Goal: Communication & Community: Connect with others

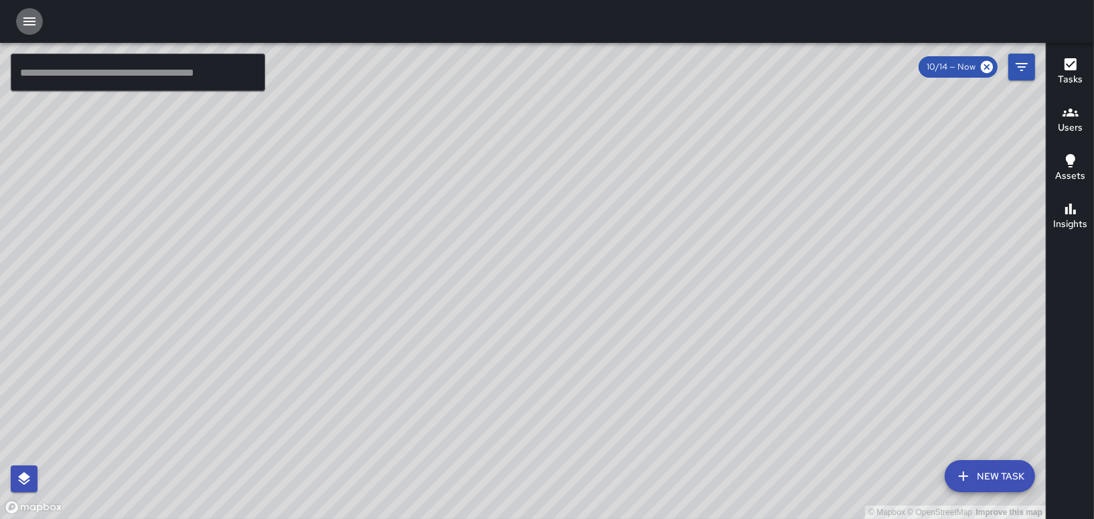
click at [21, 23] on icon "button" at bounding box center [29, 21] width 16 height 16
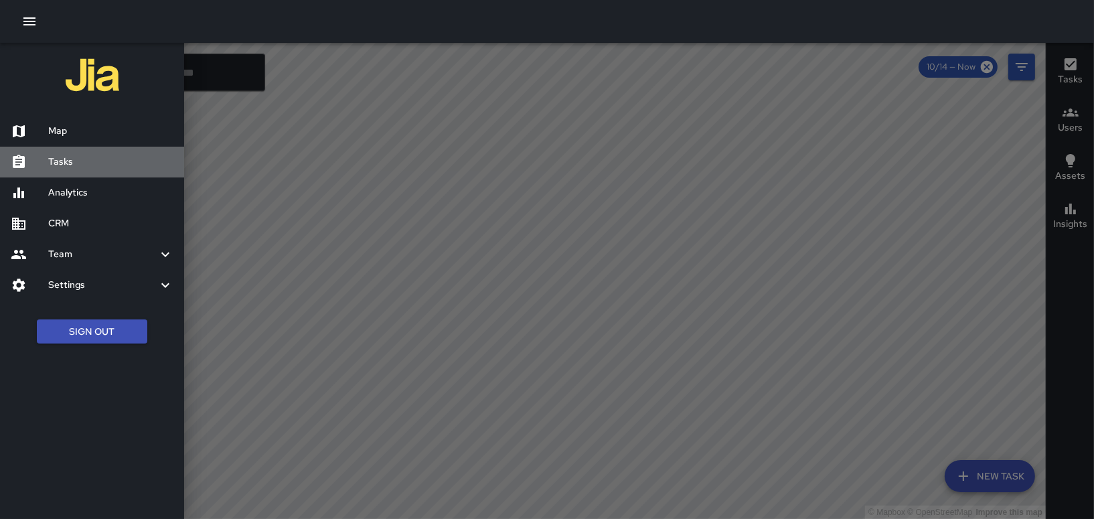
click at [72, 166] on h6 "Tasks" at bounding box center [110, 162] width 125 height 15
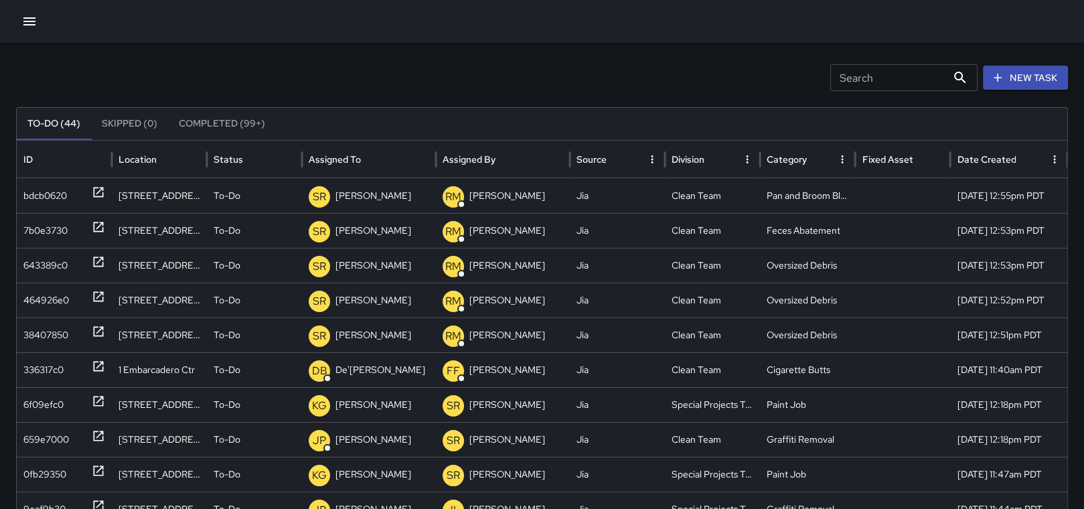
scroll to position [142, 0]
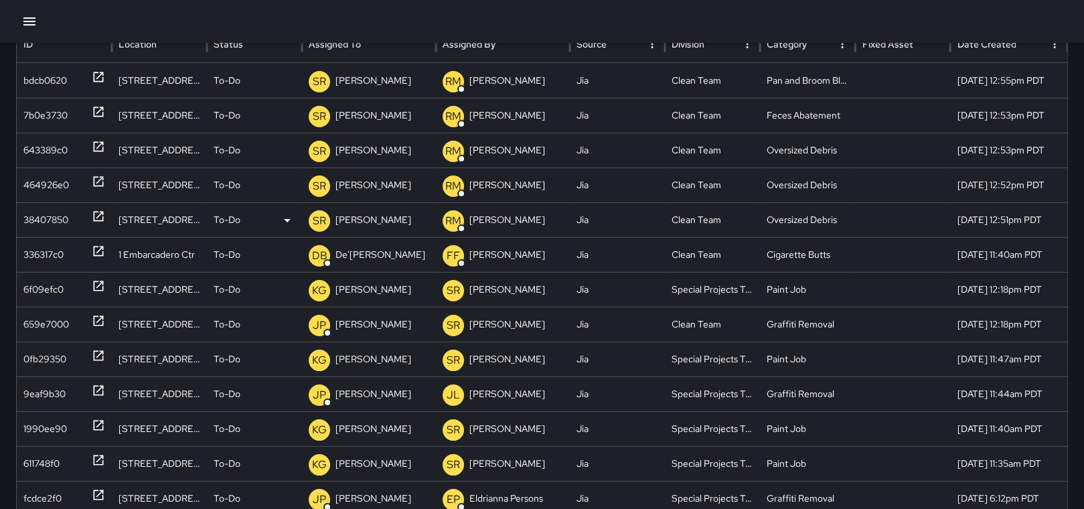
click at [370, 220] on p "[PERSON_NAME]" at bounding box center [374, 220] width 76 height 34
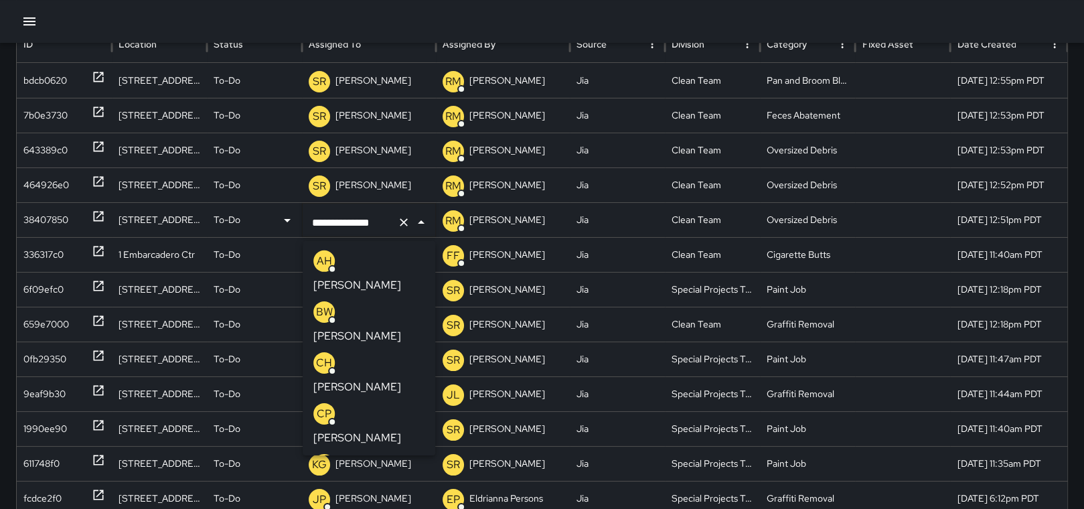
scroll to position [1849, 0]
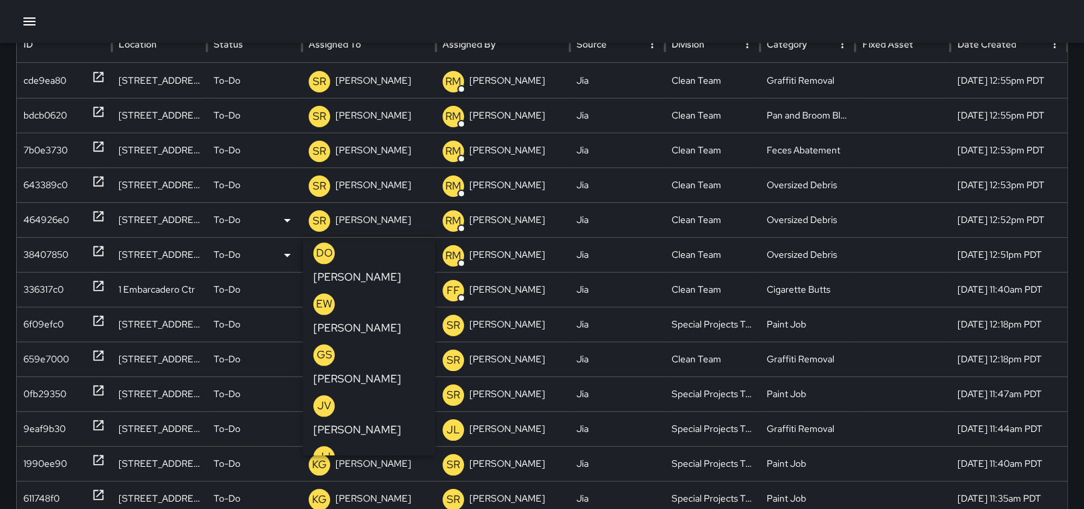
click at [99, 212] on icon at bounding box center [98, 216] width 13 height 13
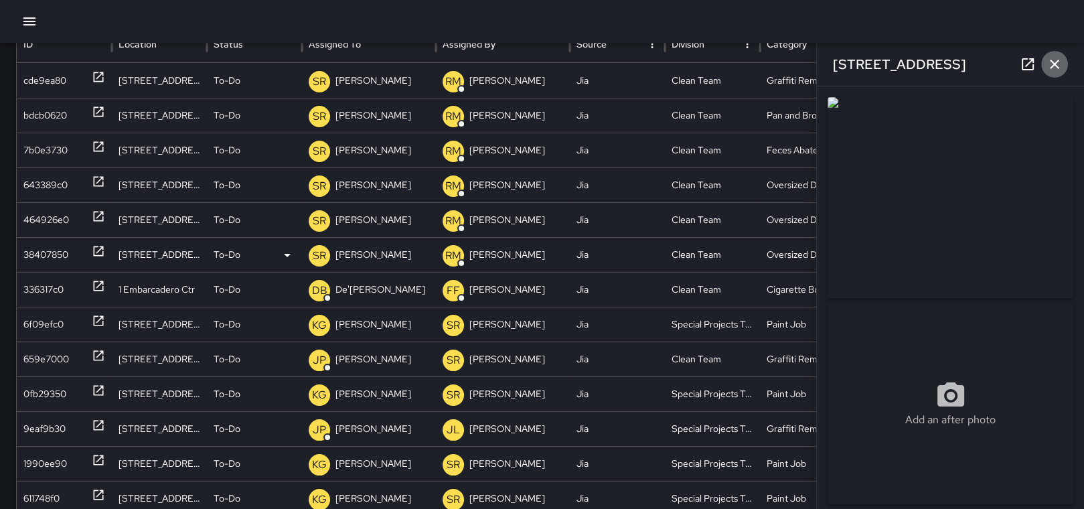
click at [1056, 65] on icon "button" at bounding box center [1054, 64] width 9 height 9
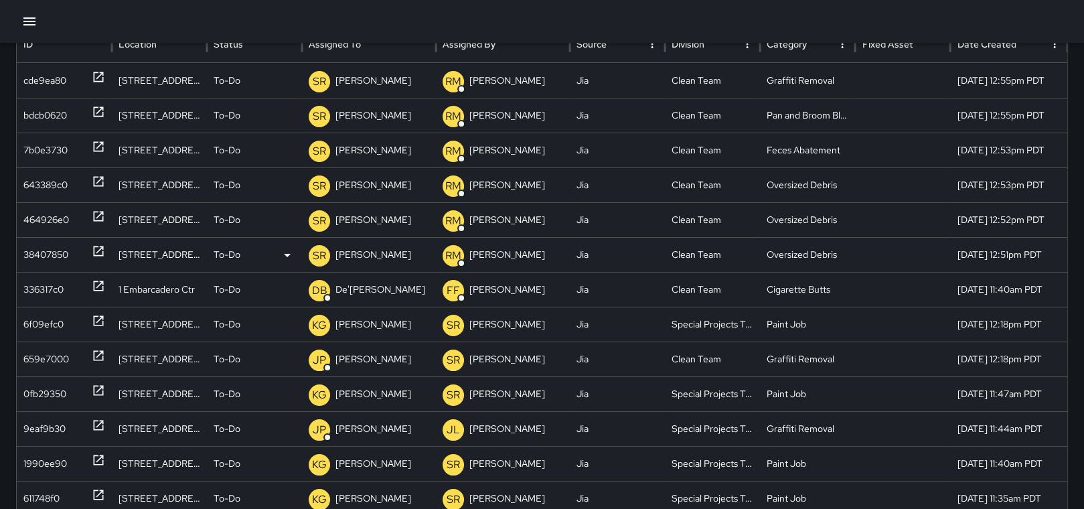
click at [375, 256] on p "[PERSON_NAME]" at bounding box center [374, 255] width 76 height 34
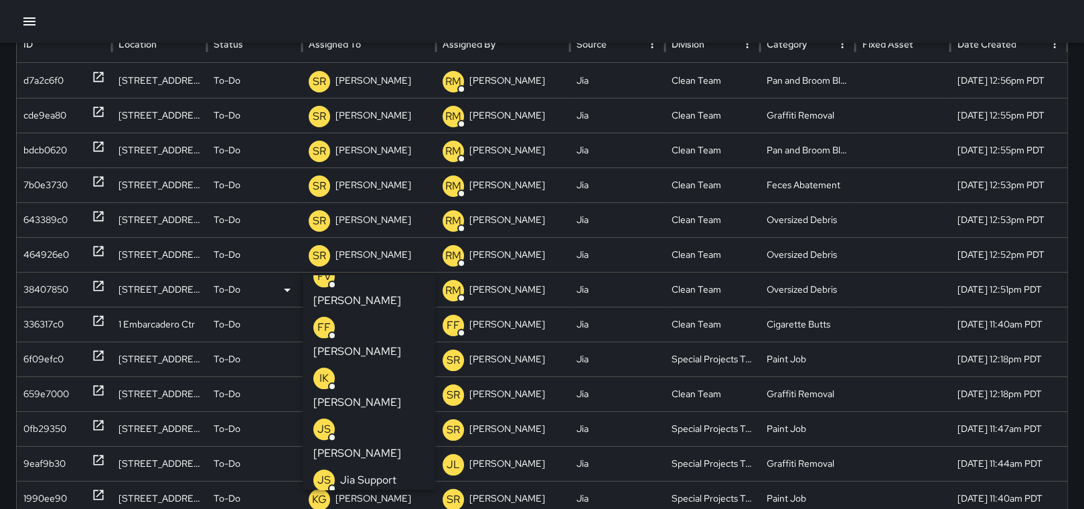
scroll to position [536, 0]
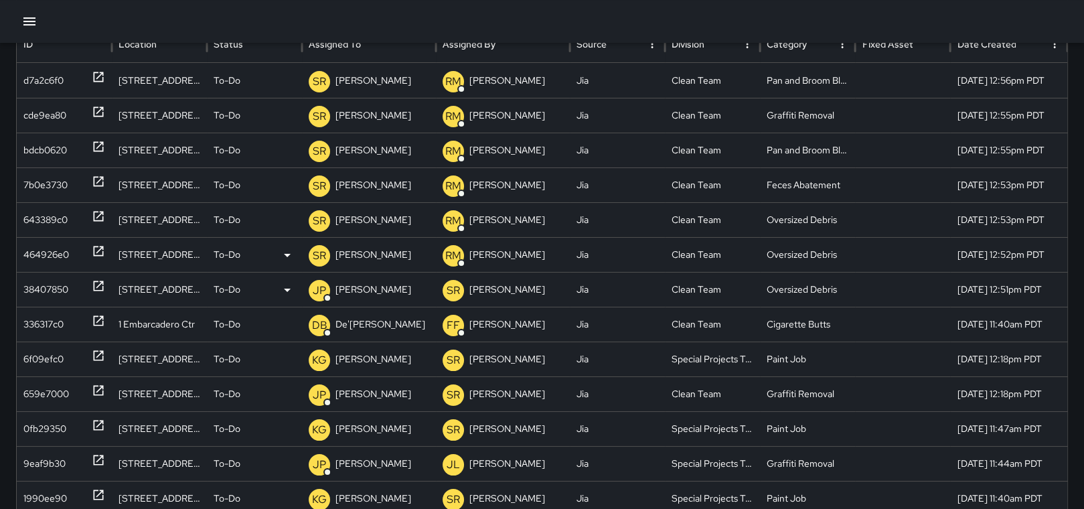
click at [93, 244] on icon at bounding box center [98, 250] width 13 height 13
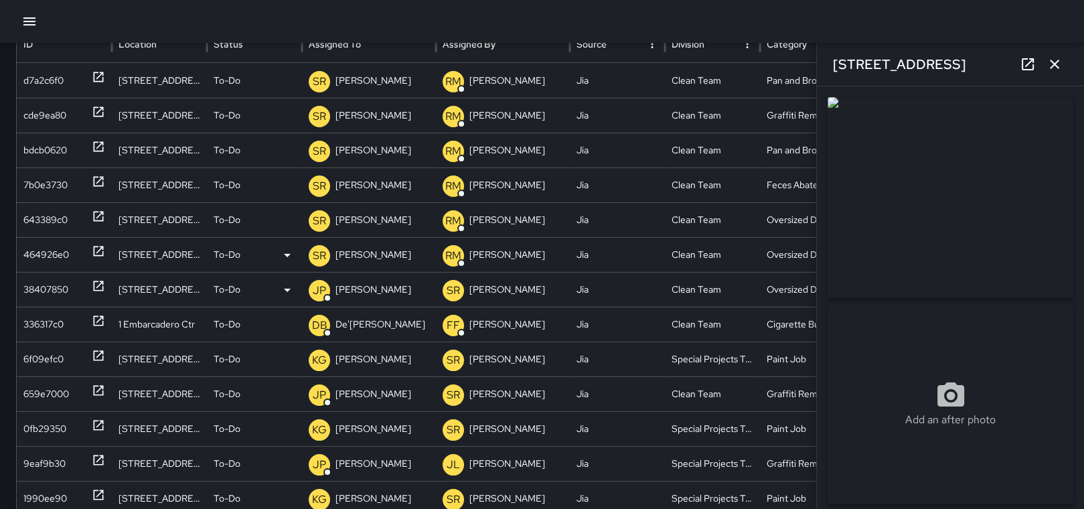
click at [359, 251] on p "[PERSON_NAME]" at bounding box center [374, 255] width 76 height 34
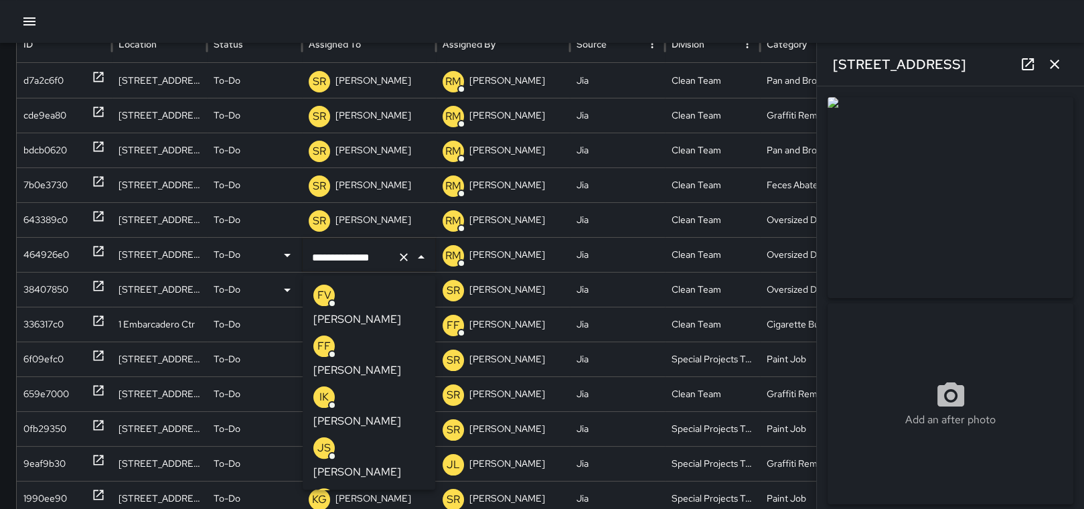
scroll to position [517, 0]
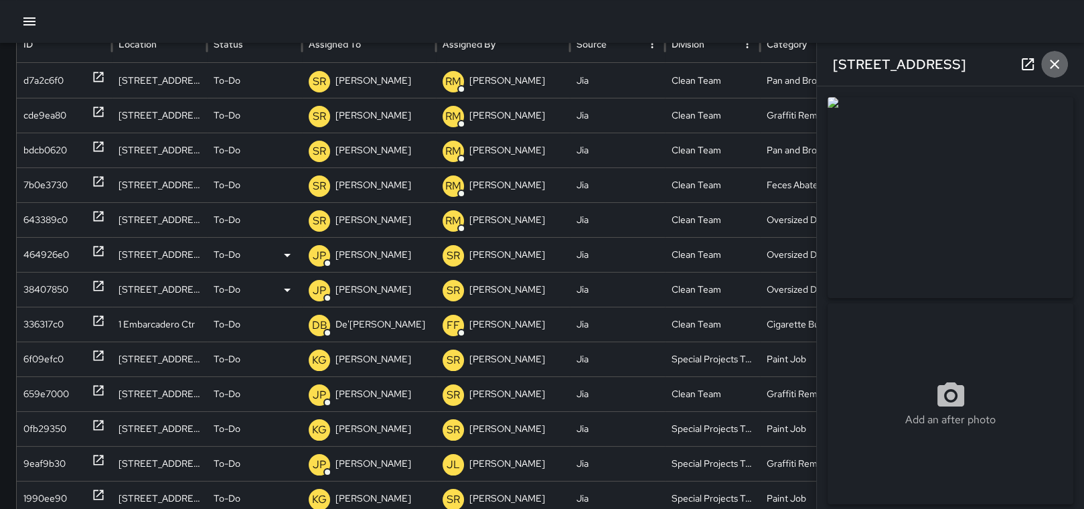
click at [1055, 63] on icon "button" at bounding box center [1054, 64] width 9 height 9
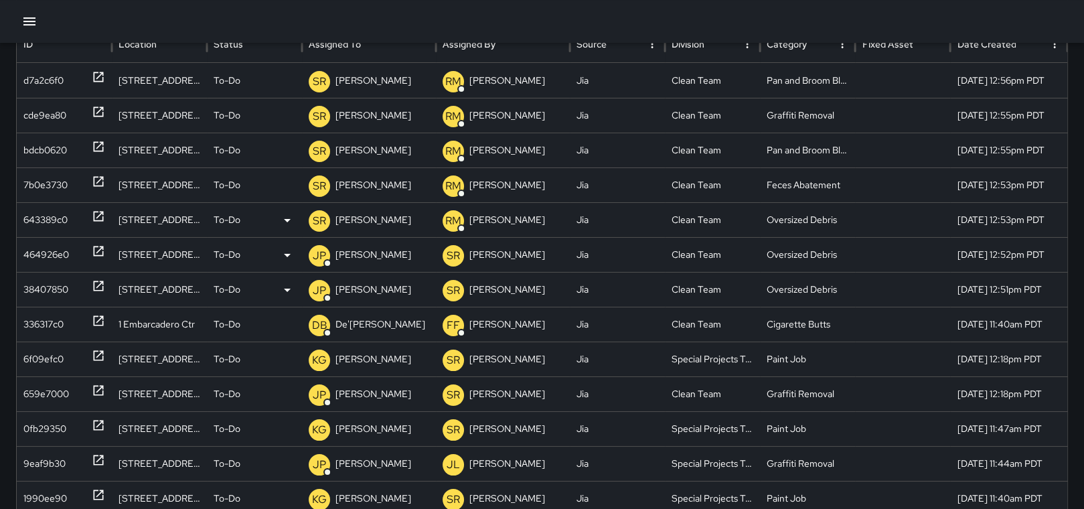
click at [384, 225] on p "[PERSON_NAME]" at bounding box center [374, 220] width 76 height 34
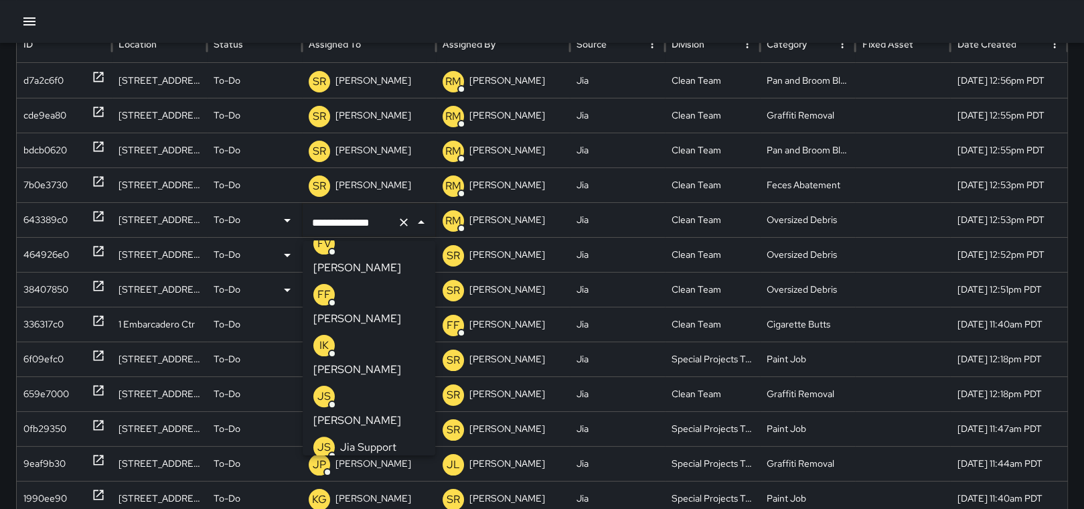
scroll to position [544, 0]
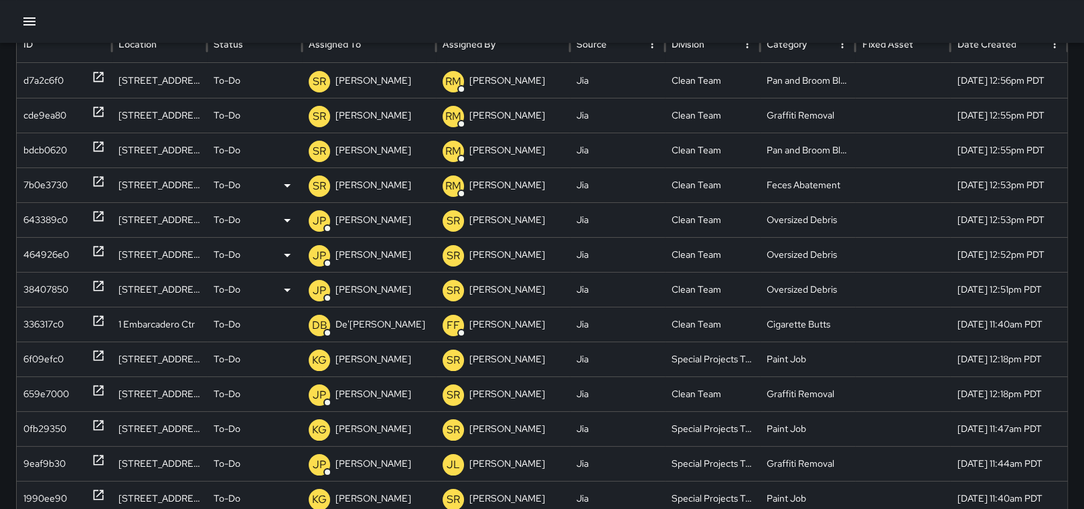
click at [356, 183] on p "[PERSON_NAME]" at bounding box center [374, 185] width 76 height 34
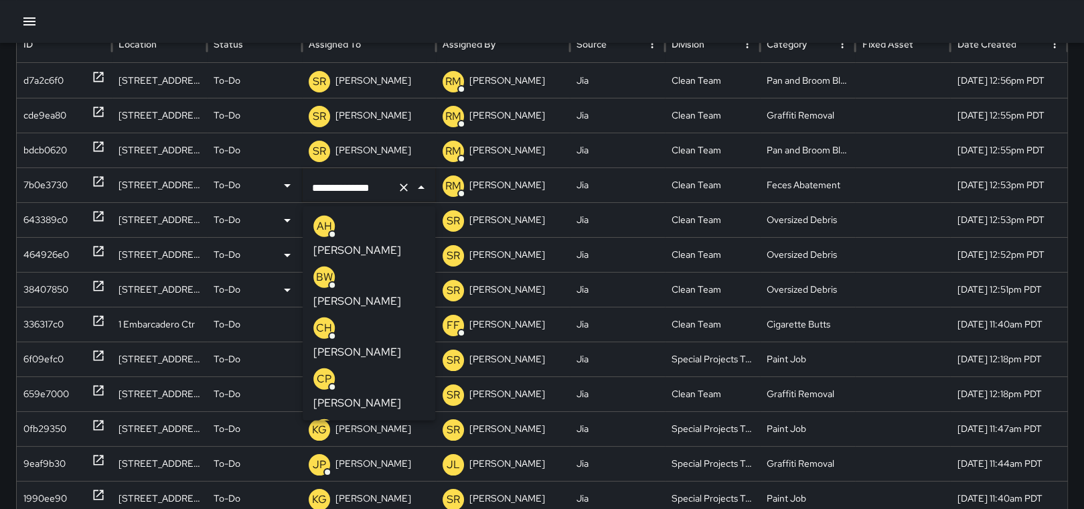
scroll to position [1849, 0]
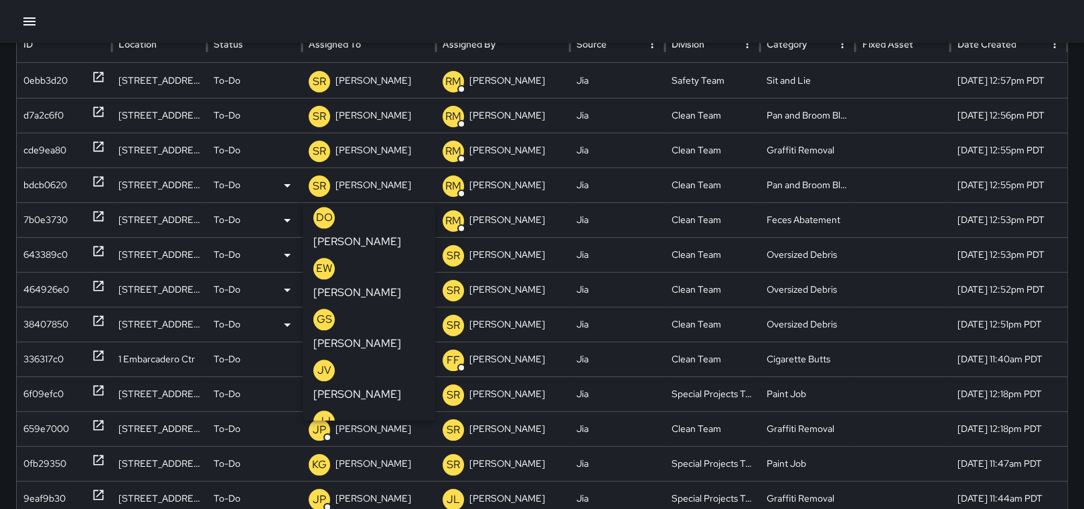
click at [378, 185] on p "[PERSON_NAME]" at bounding box center [374, 185] width 76 height 34
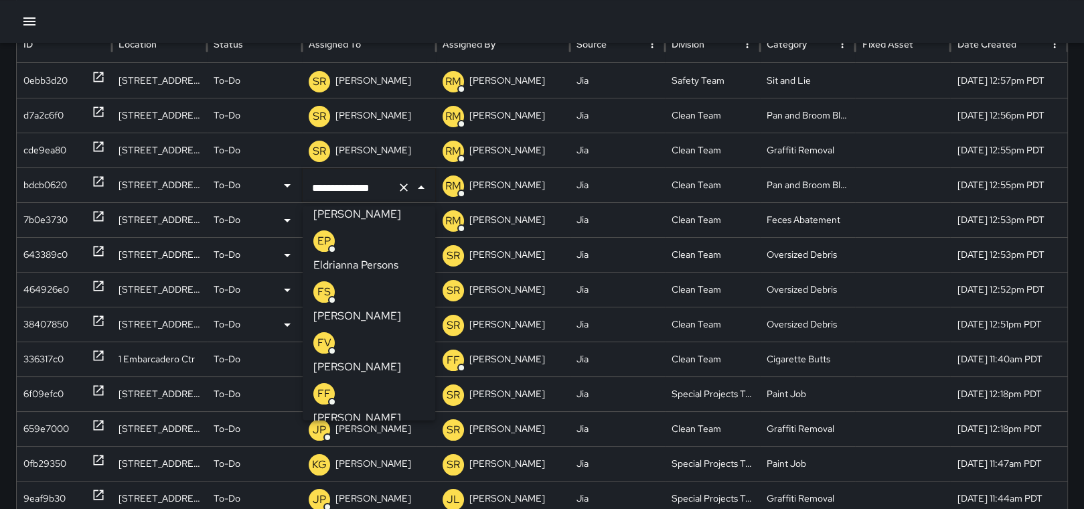
click at [368, 461] on p "[PERSON_NAME]" at bounding box center [357, 469] width 88 height 16
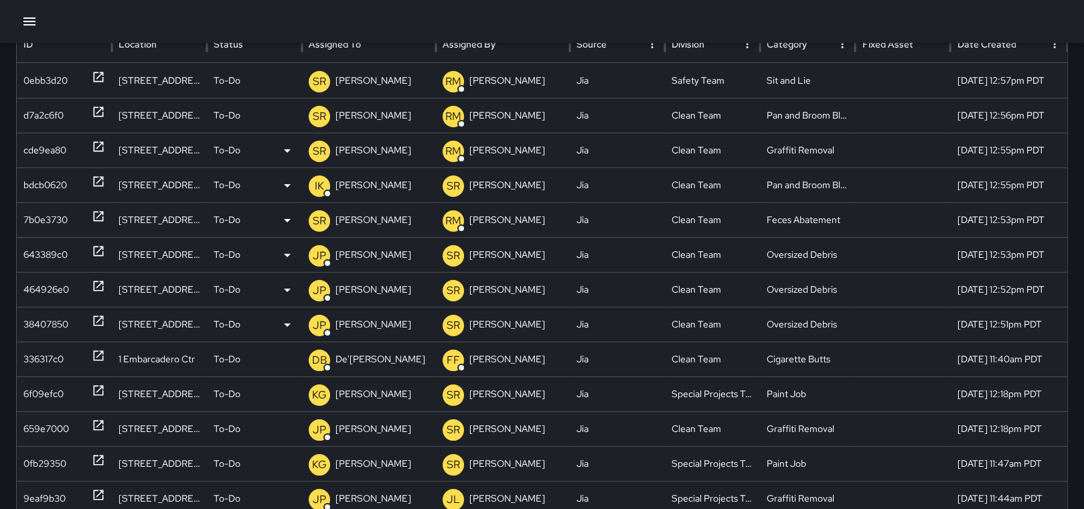
click at [94, 143] on icon at bounding box center [99, 147] width 10 height 10
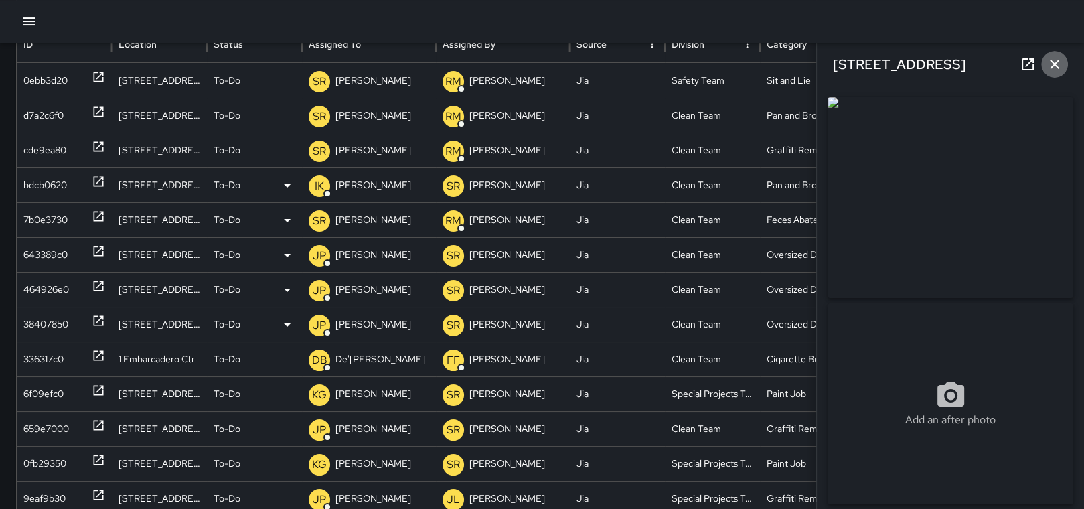
click at [1054, 62] on icon "button" at bounding box center [1055, 64] width 16 height 16
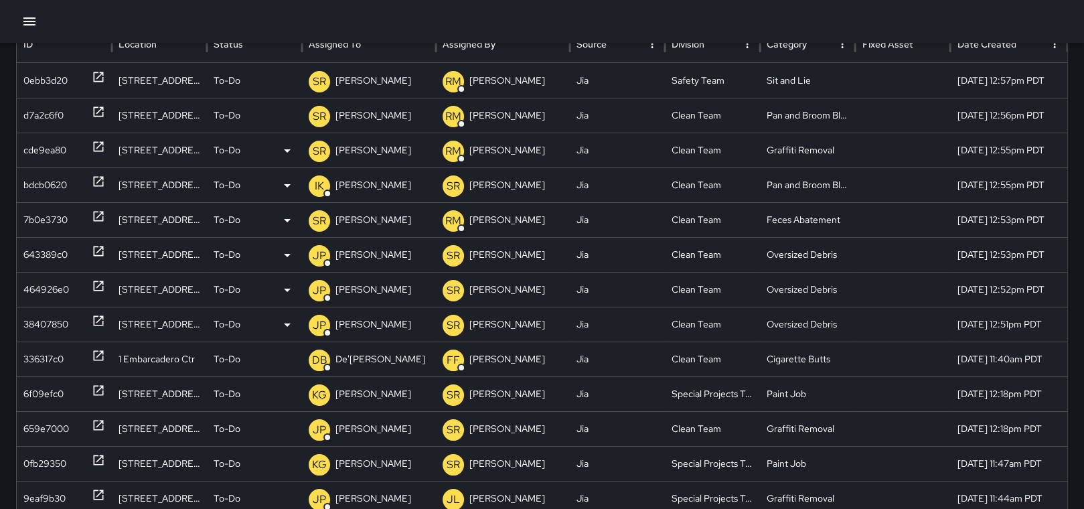
click at [376, 139] on p "[PERSON_NAME]" at bounding box center [374, 150] width 76 height 34
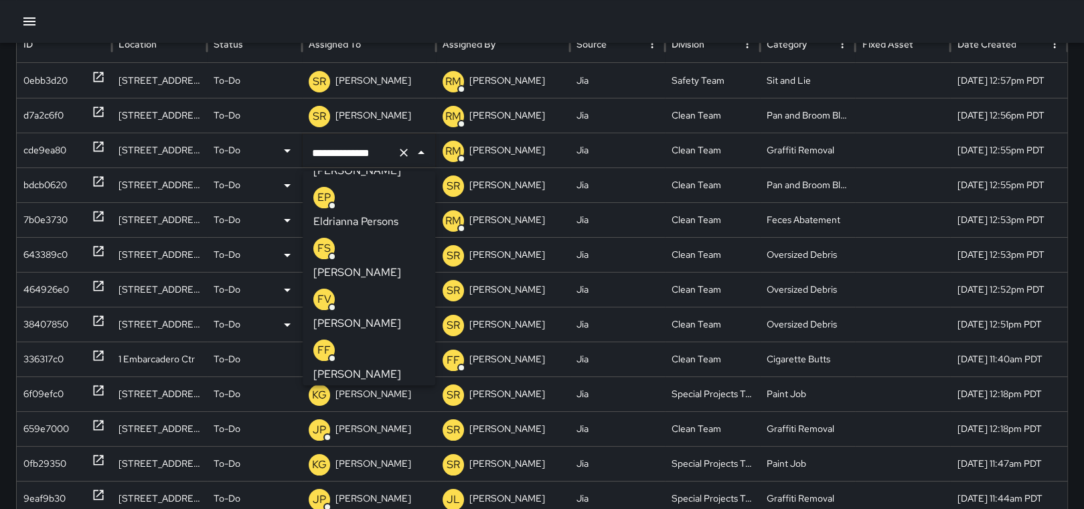
scroll to position [445, 0]
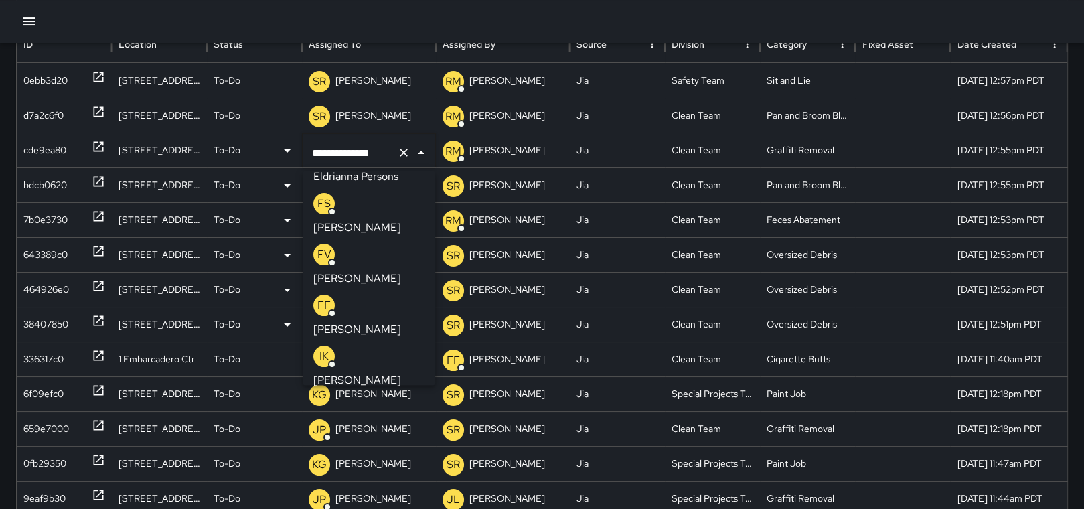
click at [386, 373] on p "[PERSON_NAME]" at bounding box center [357, 381] width 88 height 16
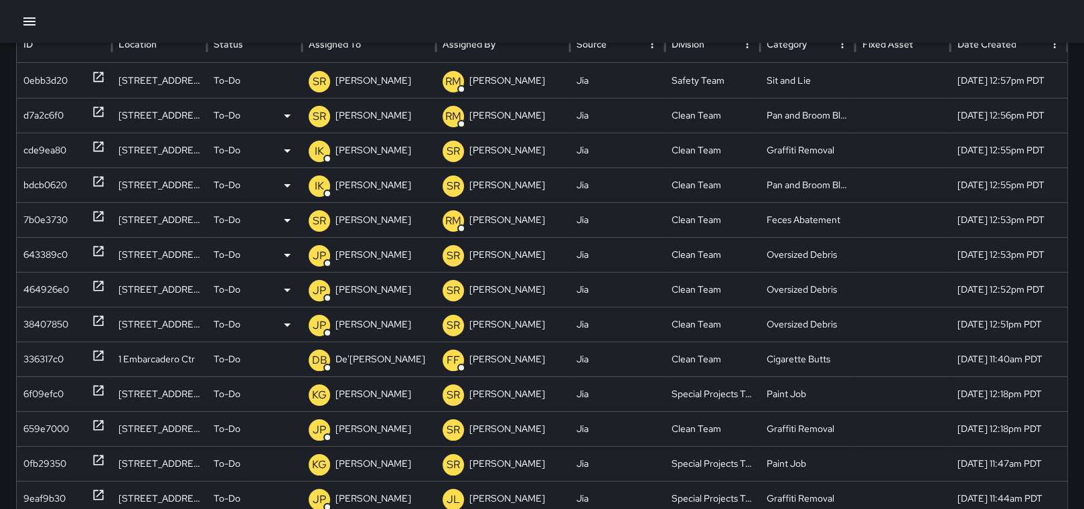
click at [356, 111] on p "[PERSON_NAME]" at bounding box center [374, 115] width 76 height 34
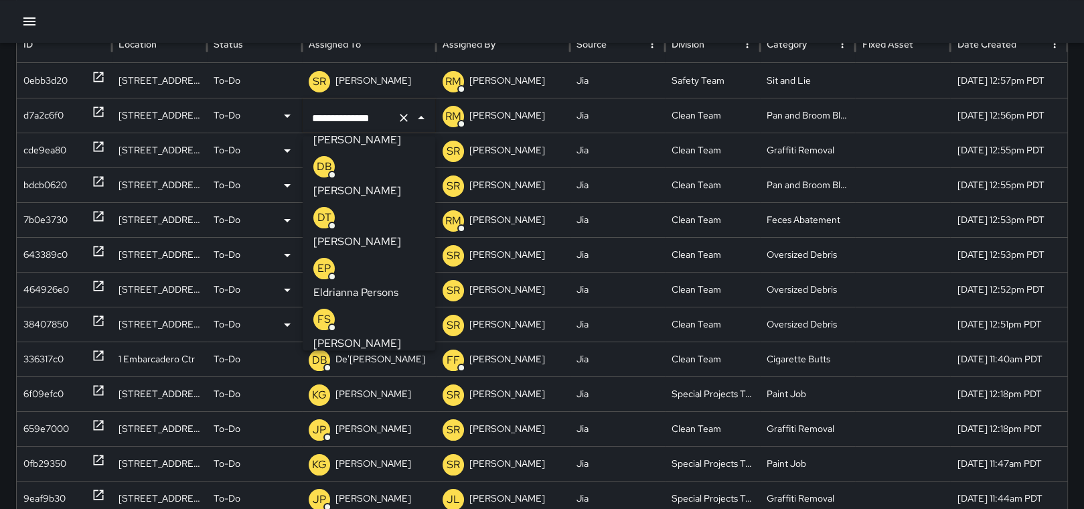
scroll to position [393, 0]
click at [380, 391] on p "[PERSON_NAME]" at bounding box center [357, 399] width 88 height 16
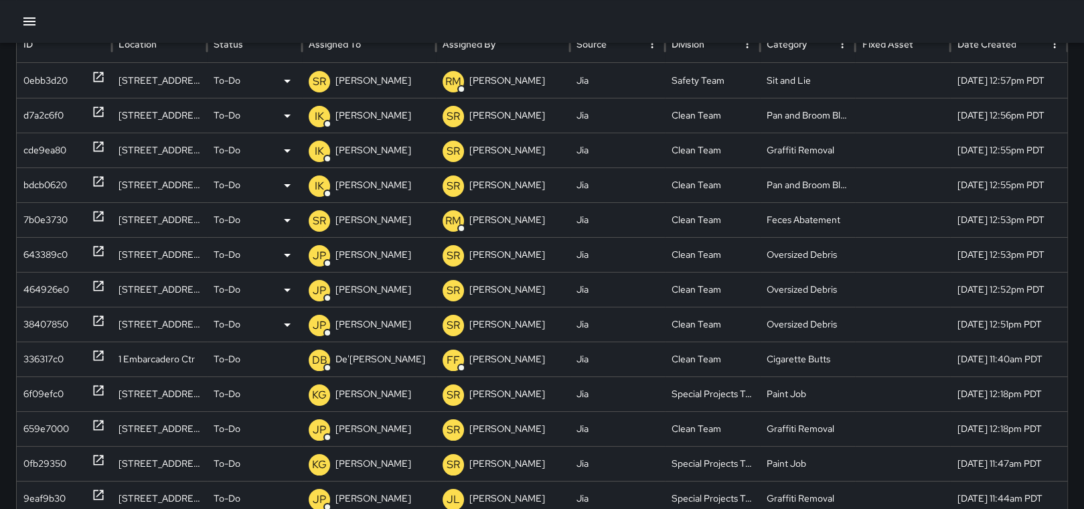
click at [375, 78] on p "[PERSON_NAME]" at bounding box center [374, 81] width 76 height 34
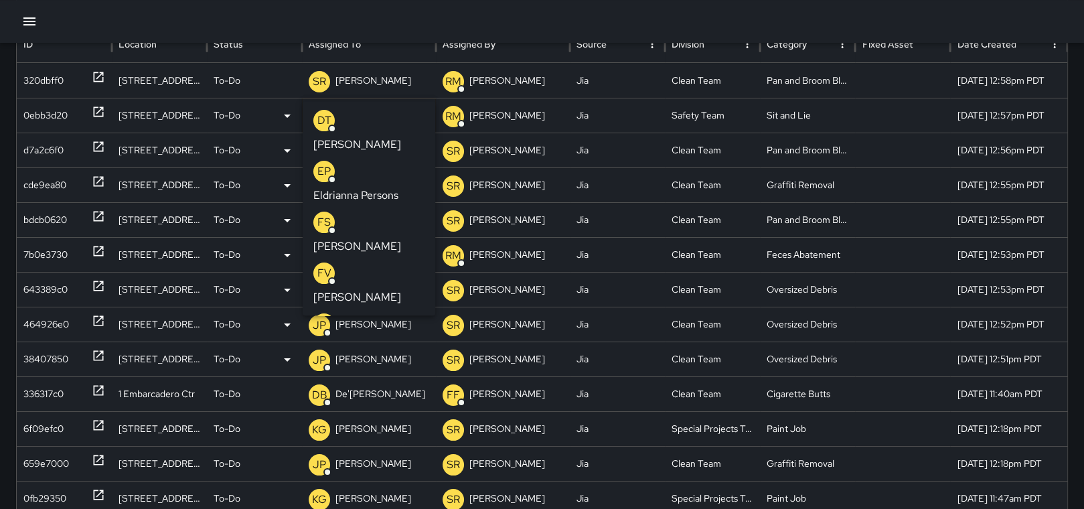
scroll to position [384, 0]
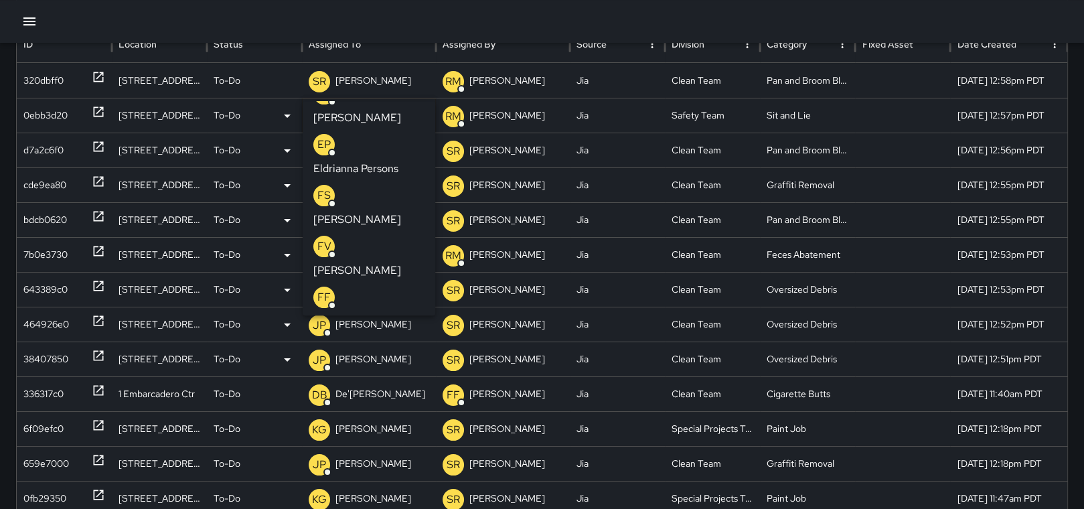
click at [424, 435] on li "[PERSON_NAME] Support" at bounding box center [369, 449] width 133 height 29
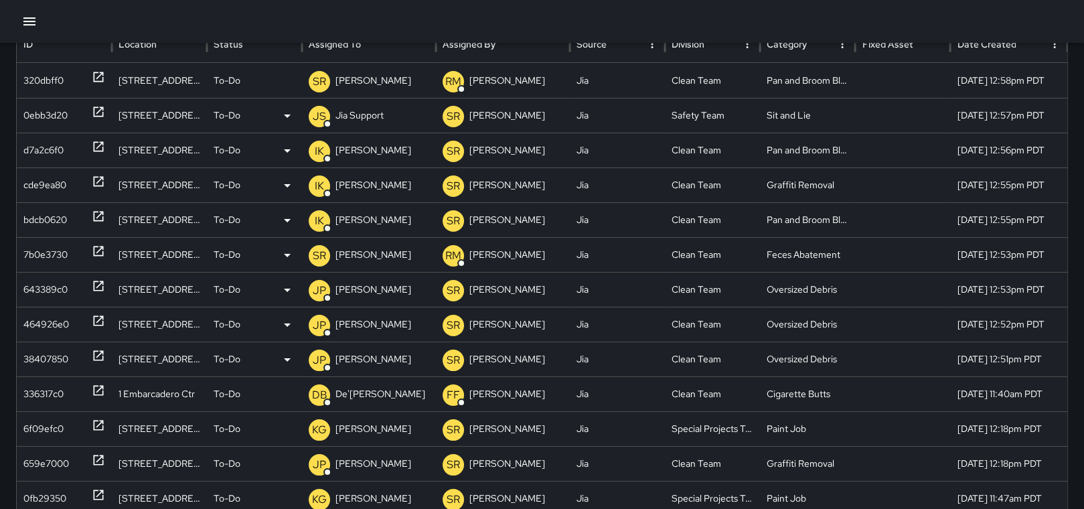
click at [379, 111] on p "Jia Support" at bounding box center [360, 115] width 48 height 34
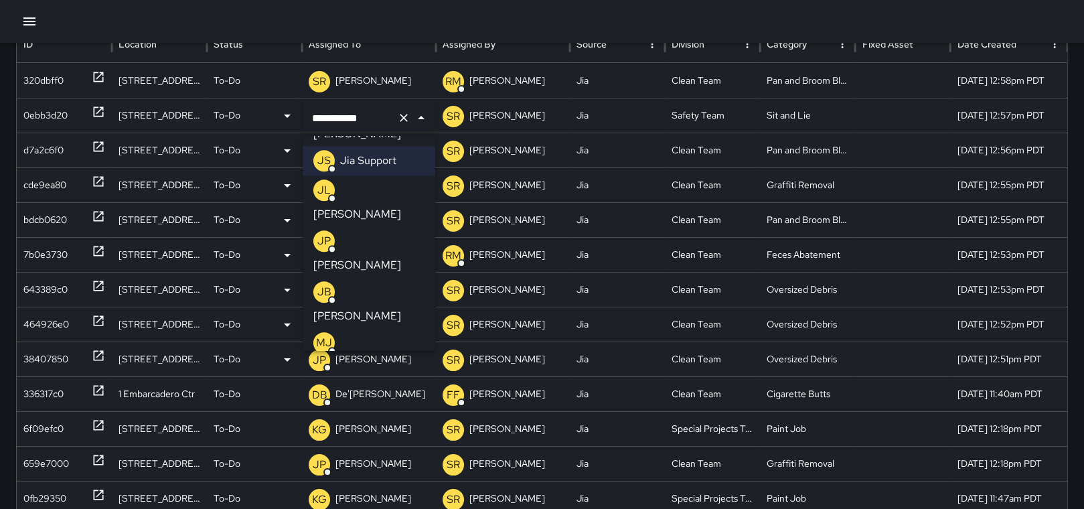
scroll to position [713, 0]
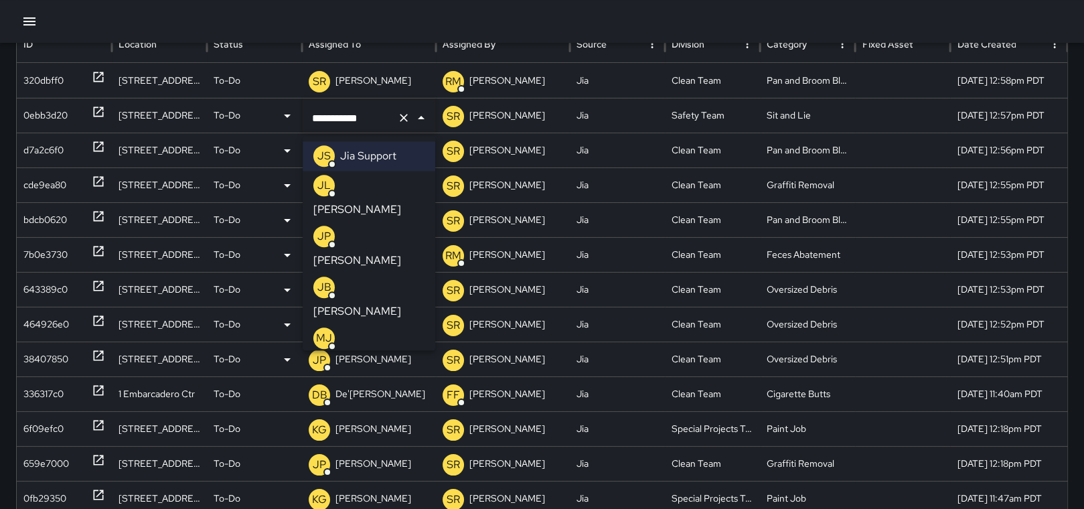
click at [368, 456] on p "[PERSON_NAME]" at bounding box center [357, 464] width 88 height 16
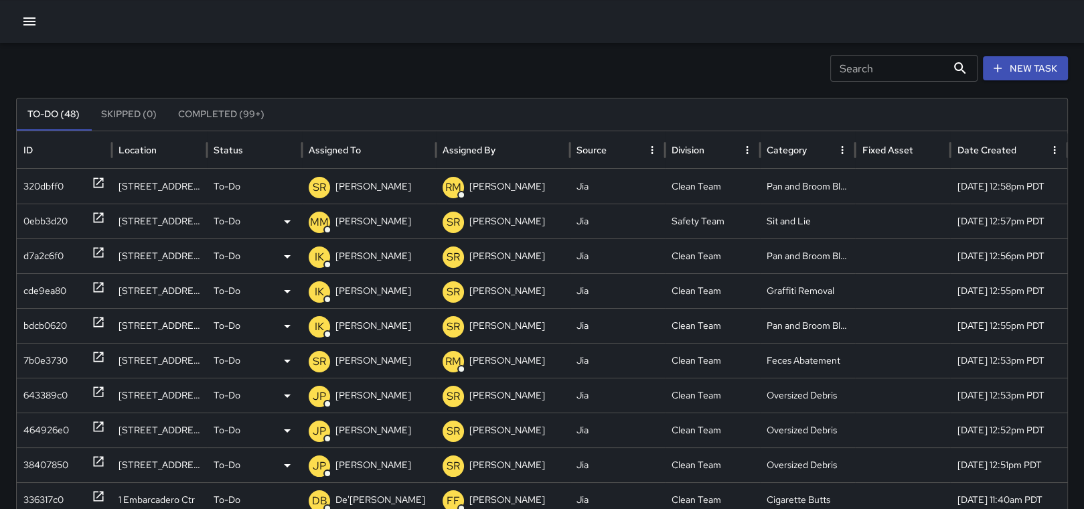
scroll to position [36, 0]
click at [364, 183] on p "[PERSON_NAME]" at bounding box center [374, 187] width 76 height 34
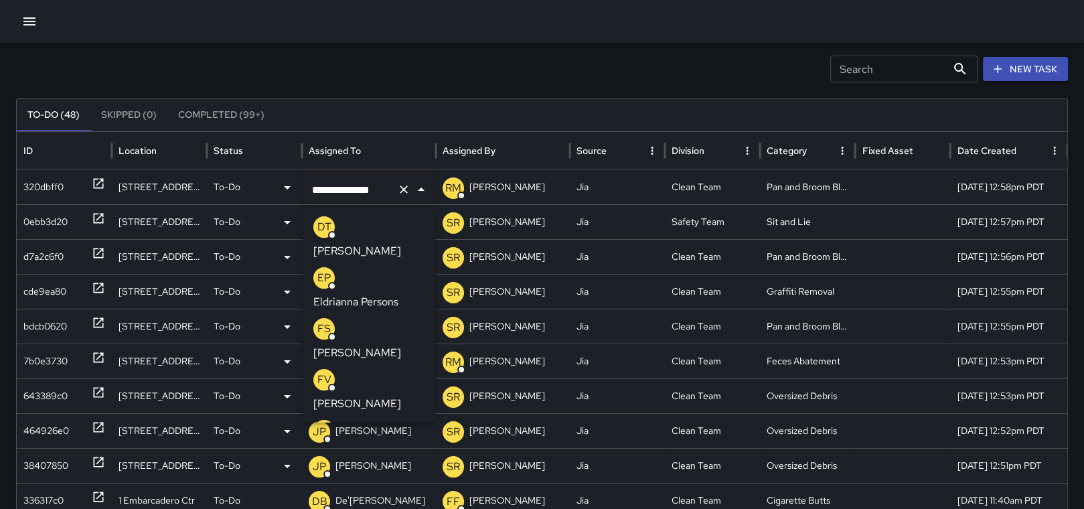
scroll to position [437, 0]
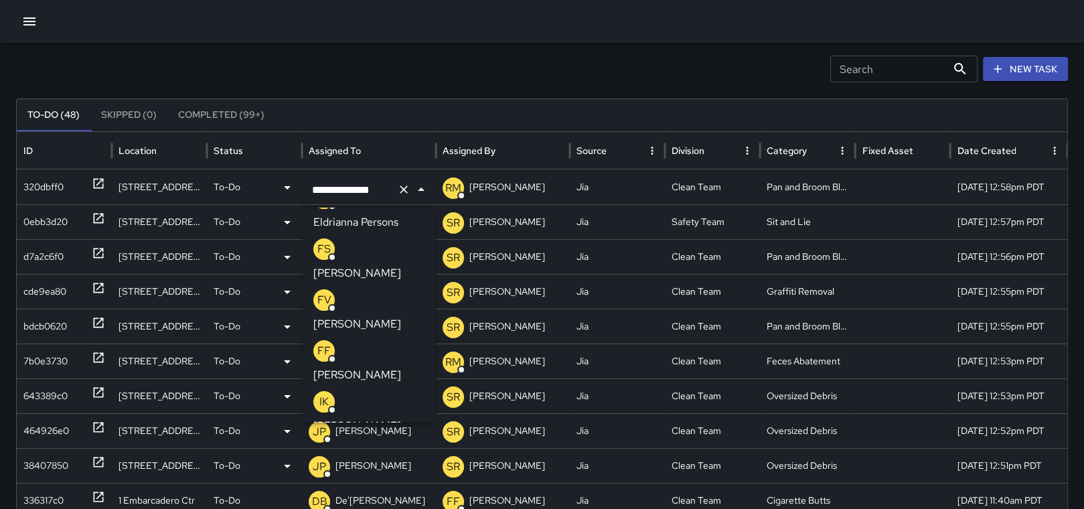
click at [367, 418] on p "[PERSON_NAME]" at bounding box center [357, 426] width 88 height 16
